Goal: Information Seeking & Learning: Check status

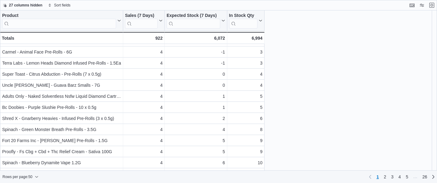
scroll to position [427, 0]
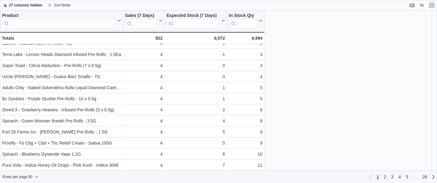
click at [337, 130] on div "Product Click to view column header actions Sales (7 Days) Click to view column…" at bounding box center [218, 90] width 437 height 160
click at [27, 175] on span "Rows per page : 50" at bounding box center [17, 177] width 30 height 5
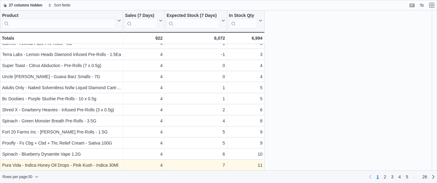
click at [36, 176] on span "Rows per page : 50" at bounding box center [20, 176] width 36 height 7
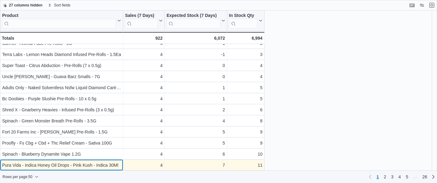
click at [26, 166] on div "Pura Vida - Indica Honey Oil Drops - Pink Kush - Indica 30Ml" at bounding box center [61, 165] width 119 height 7
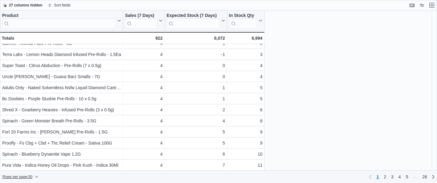
click at [37, 176] on icon "button" at bounding box center [37, 177] width 4 height 4
click at [26, 163] on span "100 rows" at bounding box center [29, 164] width 20 height 5
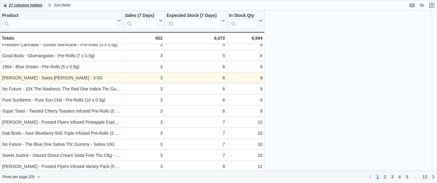
scroll to position [981, 0]
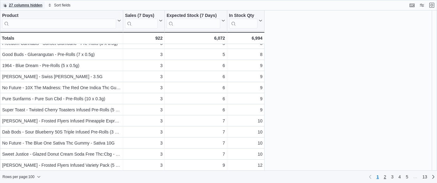
click at [384, 178] on span "2" at bounding box center [385, 177] width 2 height 6
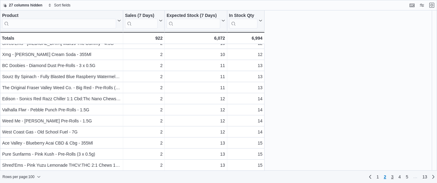
click at [392, 176] on span "3" at bounding box center [392, 177] width 2 height 6
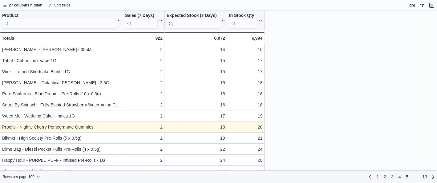
scroll to position [0, 0]
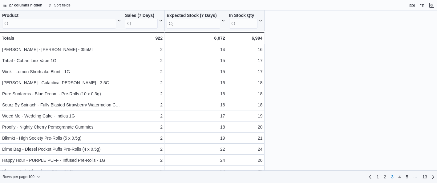
click at [397, 176] on link "4" at bounding box center [399, 177] width 7 height 10
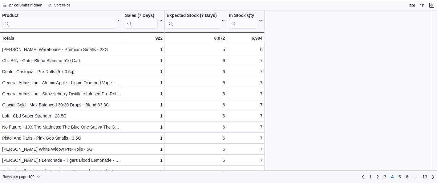
click at [61, 5] on span "Sort fields" at bounding box center [62, 5] width 16 height 5
click at [59, 30] on span "Pick fields to sort by" at bounding box center [64, 28] width 33 height 5
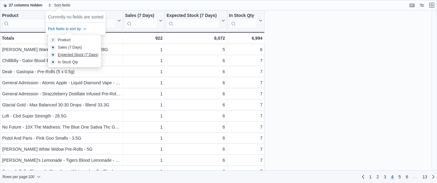
click at [67, 55] on div "Expected Stock (7 Days)" at bounding box center [78, 54] width 41 height 5
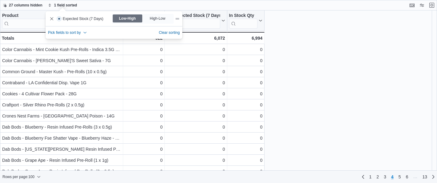
click at [308, 73] on div "Product Click to view column header actions Sales (7 Days) Click to view column…" at bounding box center [218, 90] width 437 height 160
click at [370, 176] on span "1" at bounding box center [370, 177] width 2 height 6
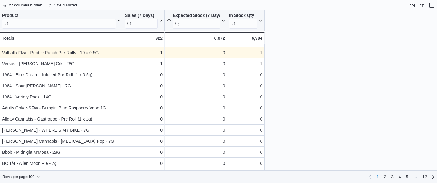
scroll to position [722, 0]
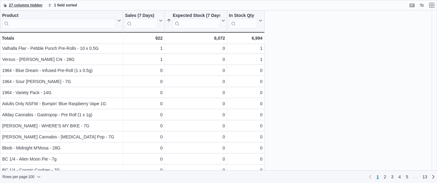
click at [15, 6] on span "27 columns hidden" at bounding box center [26, 5] width 34 height 5
drag, startPoint x: 417, startPoint y: 46, endPoint x: 426, endPoint y: 12, distance: 35.5
click at [417, 46] on div "Product Click to view column header actions Sales (7 Days) Click to view column…" at bounding box center [218, 90] width 437 height 160
click at [431, 4] on button "Exit fullscreen" at bounding box center [431, 4] width 7 height 7
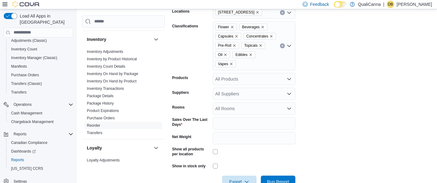
scroll to position [182, 0]
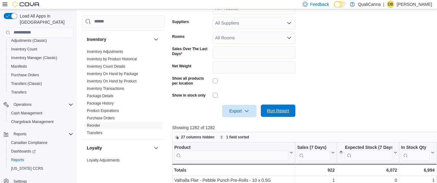
click at [282, 114] on span "Run Report" at bounding box center [278, 111] width 22 height 6
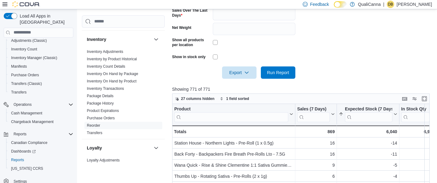
scroll to position [277, 0]
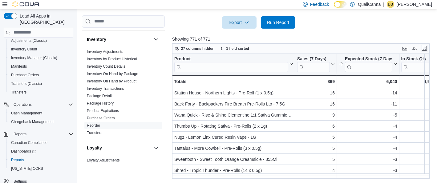
click at [424, 52] on button "Enter fullscreen" at bounding box center [423, 48] width 7 height 7
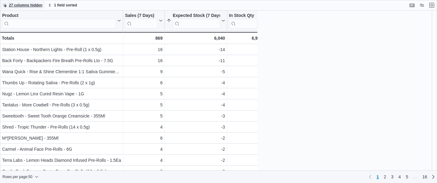
scroll to position [0, 0]
click at [60, 4] on span "1 field sorted" at bounding box center [65, 5] width 23 height 5
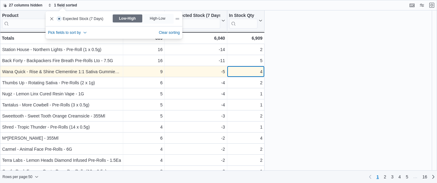
click at [254, 74] on div "4" at bounding box center [246, 71] width 34 height 7
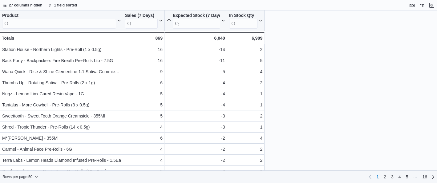
click at [286, 76] on div "Product Click to view column header actions Sales (7 Days) Click to view column…" at bounding box center [218, 90] width 437 height 160
click at [38, 176] on icon "button" at bounding box center [37, 177] width 4 height 4
click at [33, 165] on span "100 rows" at bounding box center [29, 164] width 20 height 5
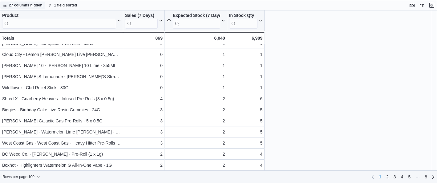
click at [387, 176] on span "2" at bounding box center [387, 177] width 2 height 6
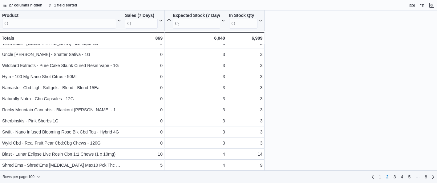
click at [394, 176] on span "3" at bounding box center [394, 177] width 2 height 6
